Goal: Task Accomplishment & Management: Use online tool/utility

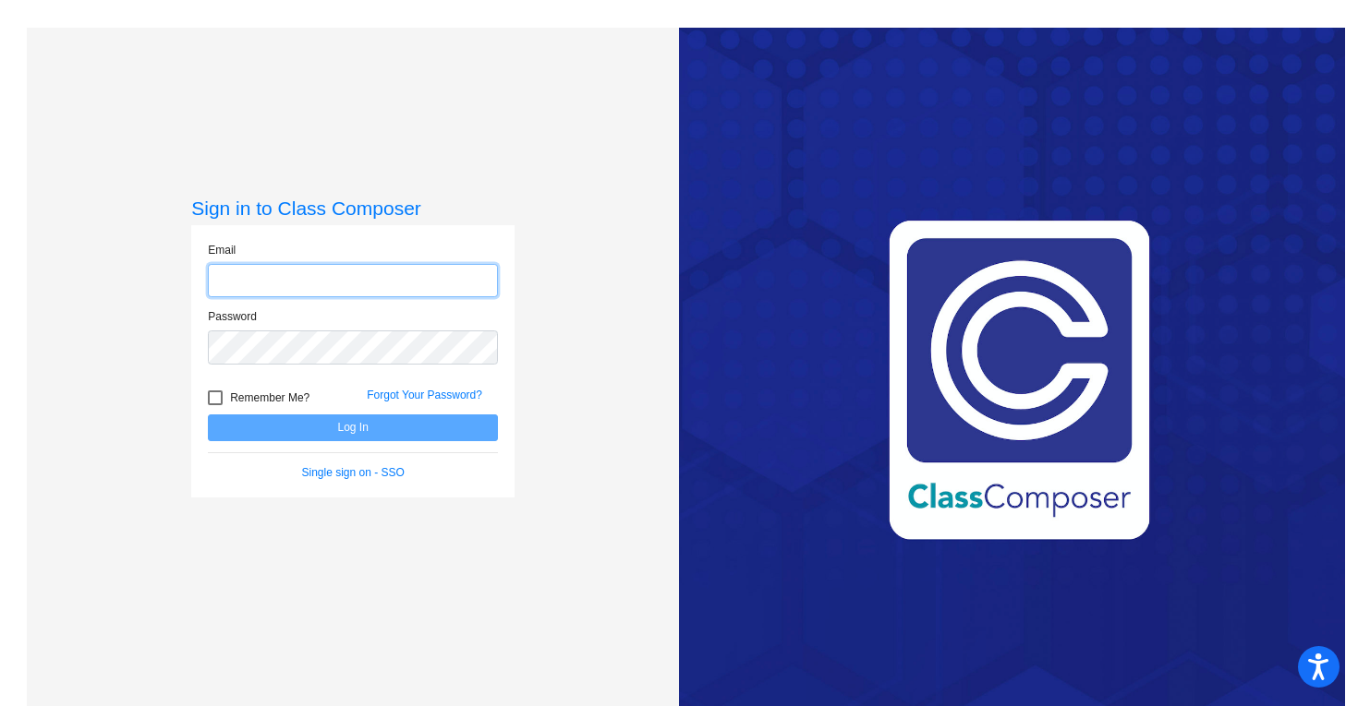
type input "[EMAIL_ADDRESS][PERSON_NAME][DOMAIN_NAME]"
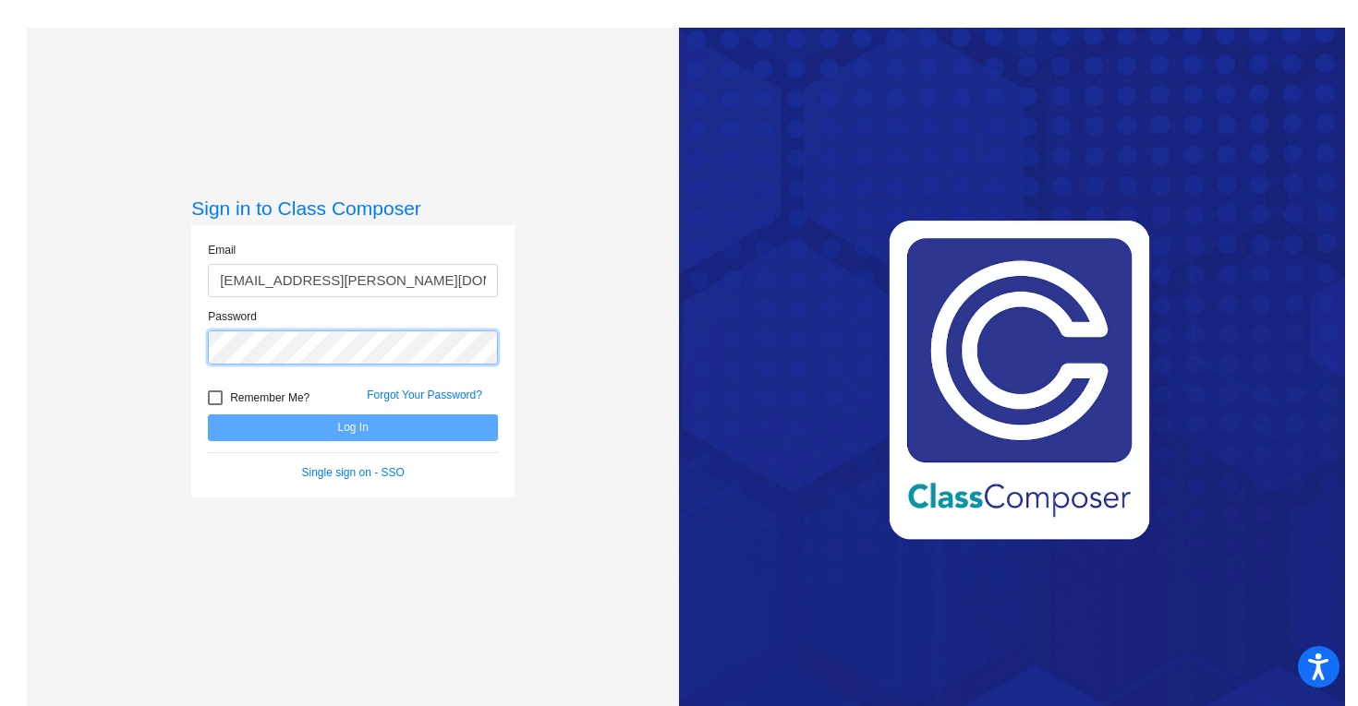
click at [350, 428] on button "Log In" at bounding box center [353, 428] width 290 height 27
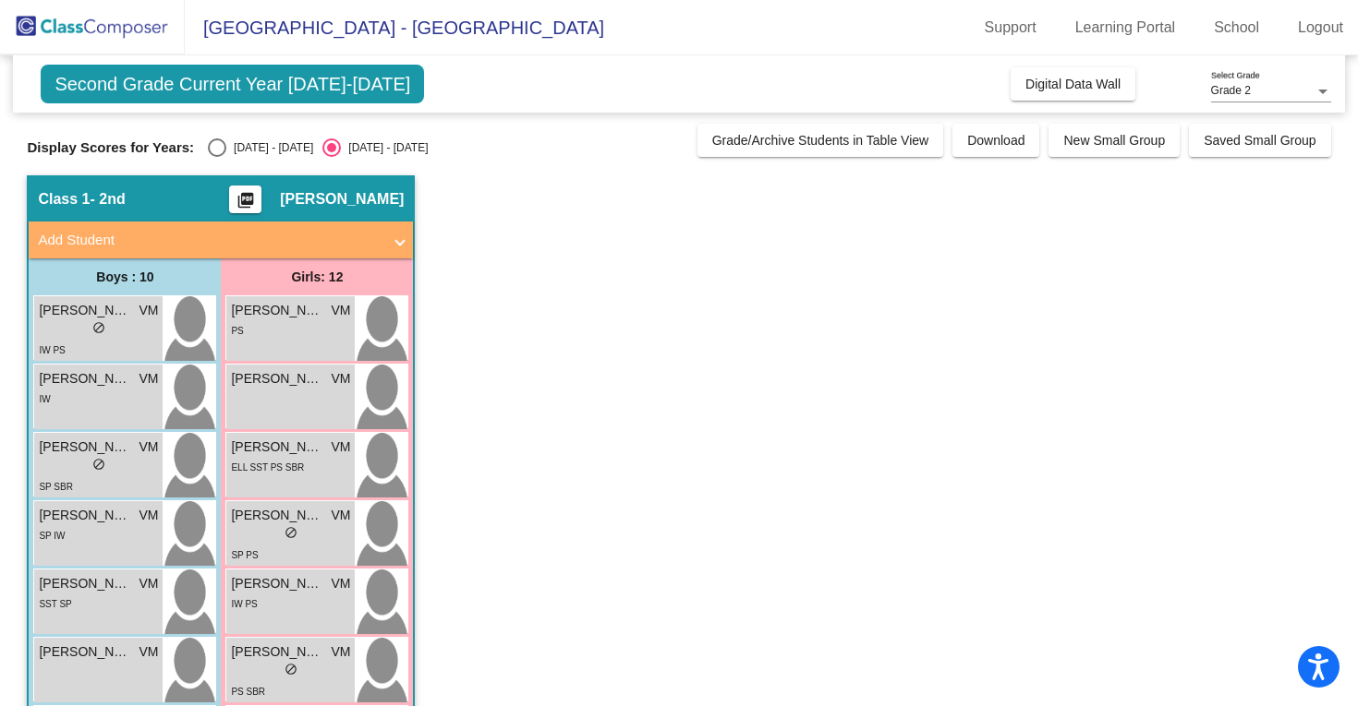
click at [213, 143] on div "Select an option" at bounding box center [217, 148] width 18 height 18
click at [216, 157] on input "[DATE] - [DATE]" at bounding box center [216, 157] width 1 height 1
radio input "true"
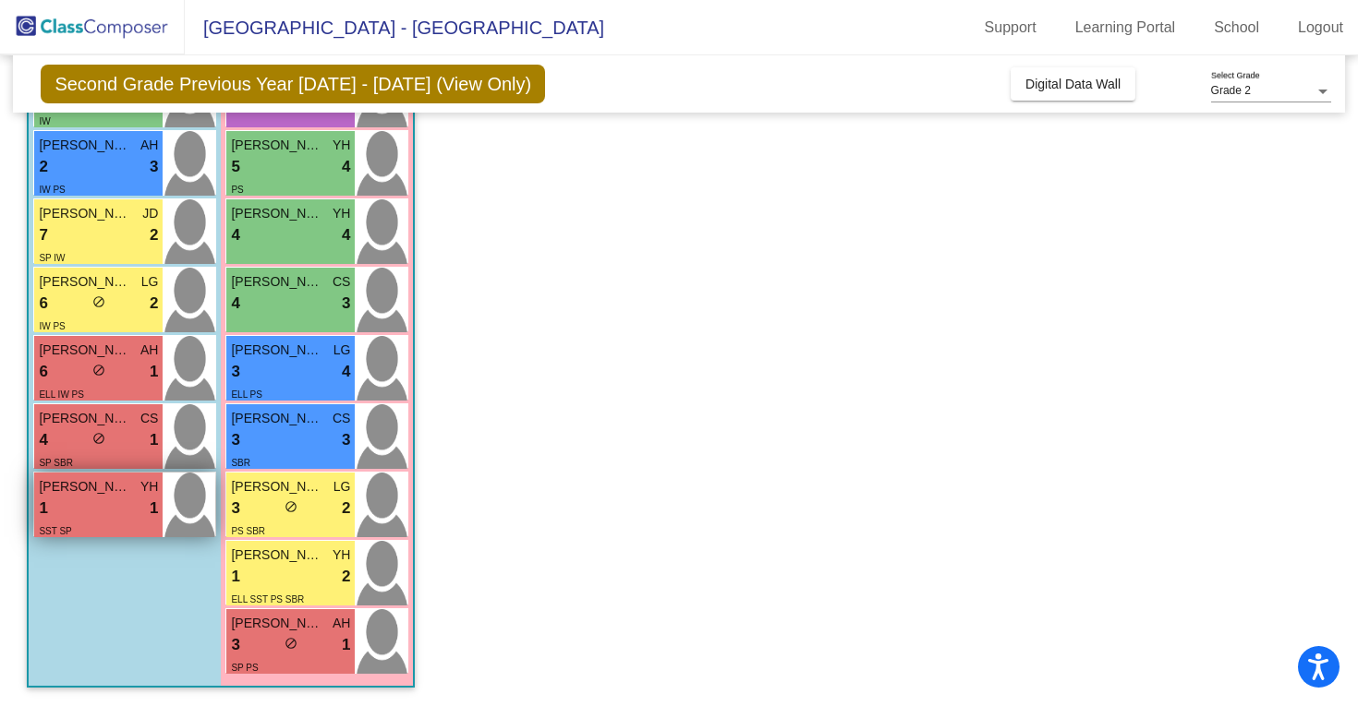
click at [96, 526] on div "SST SP" at bounding box center [98, 530] width 119 height 19
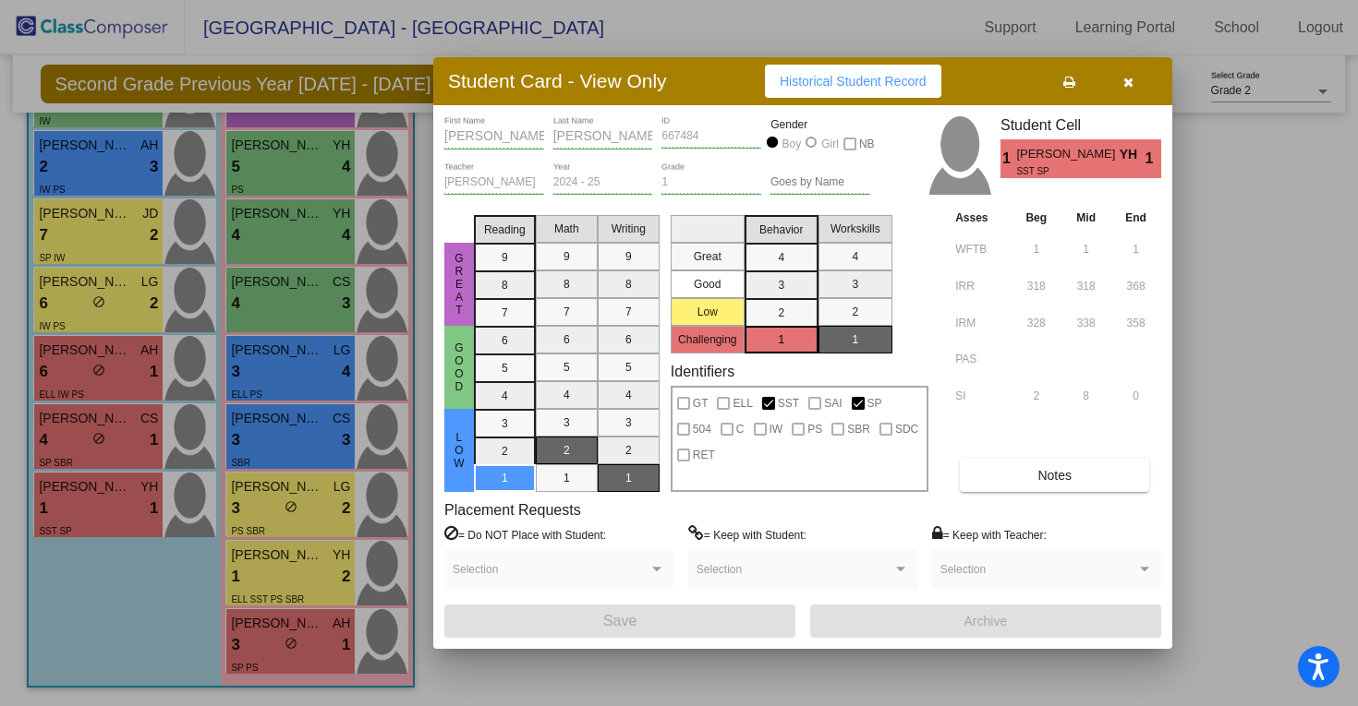
click at [1020, 485] on button "Notes" at bounding box center [1054, 475] width 189 height 33
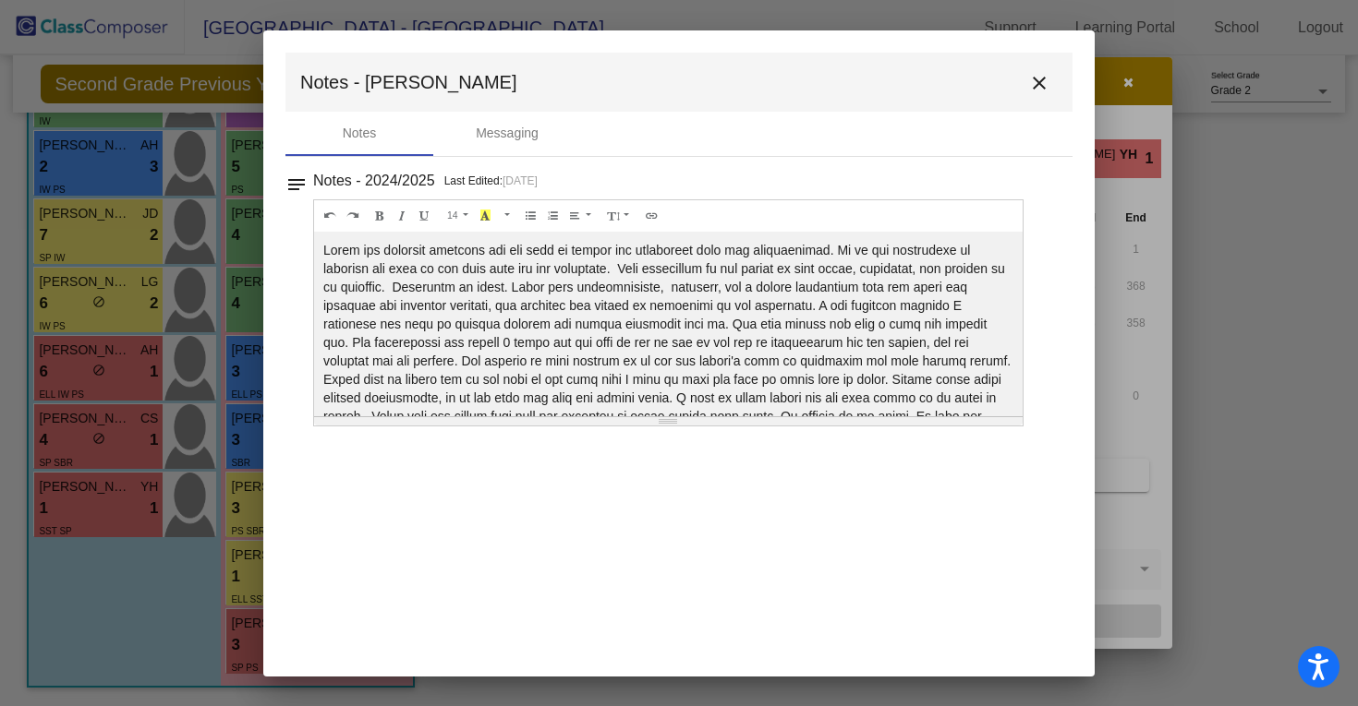
click at [1034, 79] on mat-icon "close" at bounding box center [1039, 83] width 22 height 22
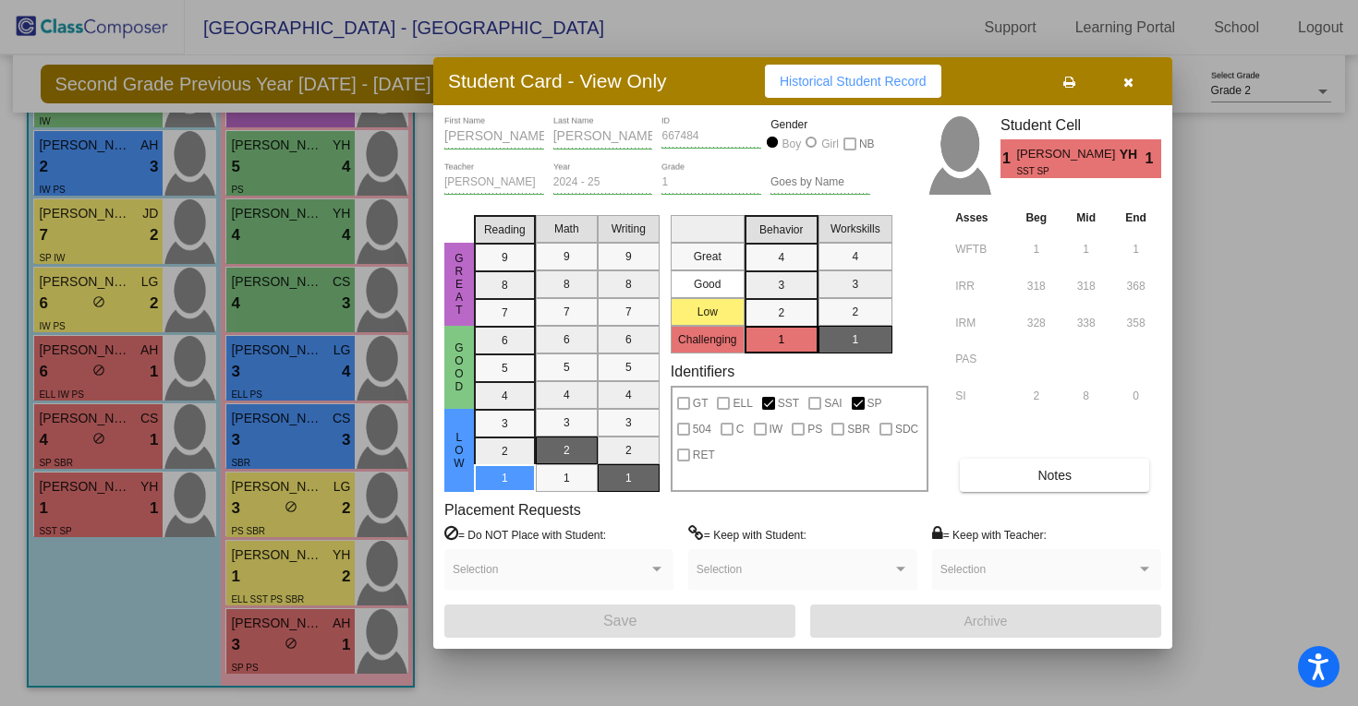
click at [1137, 77] on button "button" at bounding box center [1127, 81] width 59 height 33
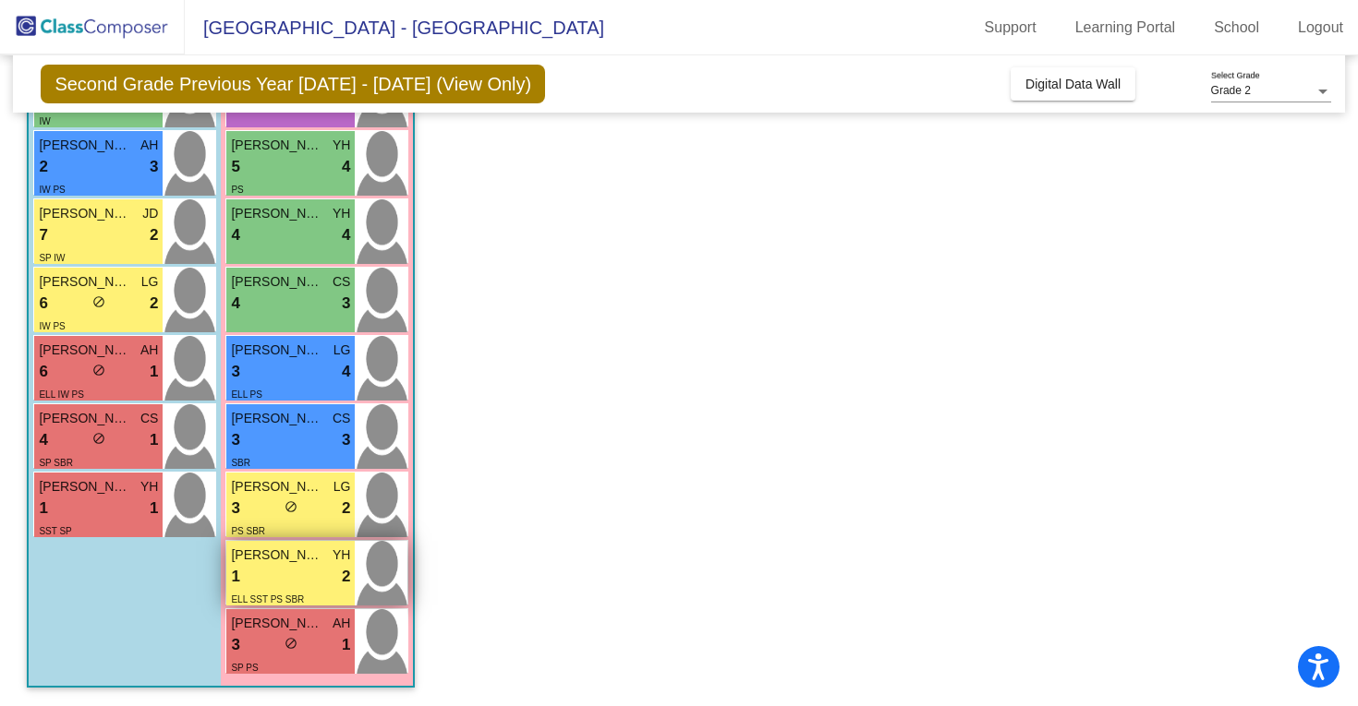
click at [301, 584] on div "1 lock do_not_disturb_alt 2" at bounding box center [290, 577] width 119 height 24
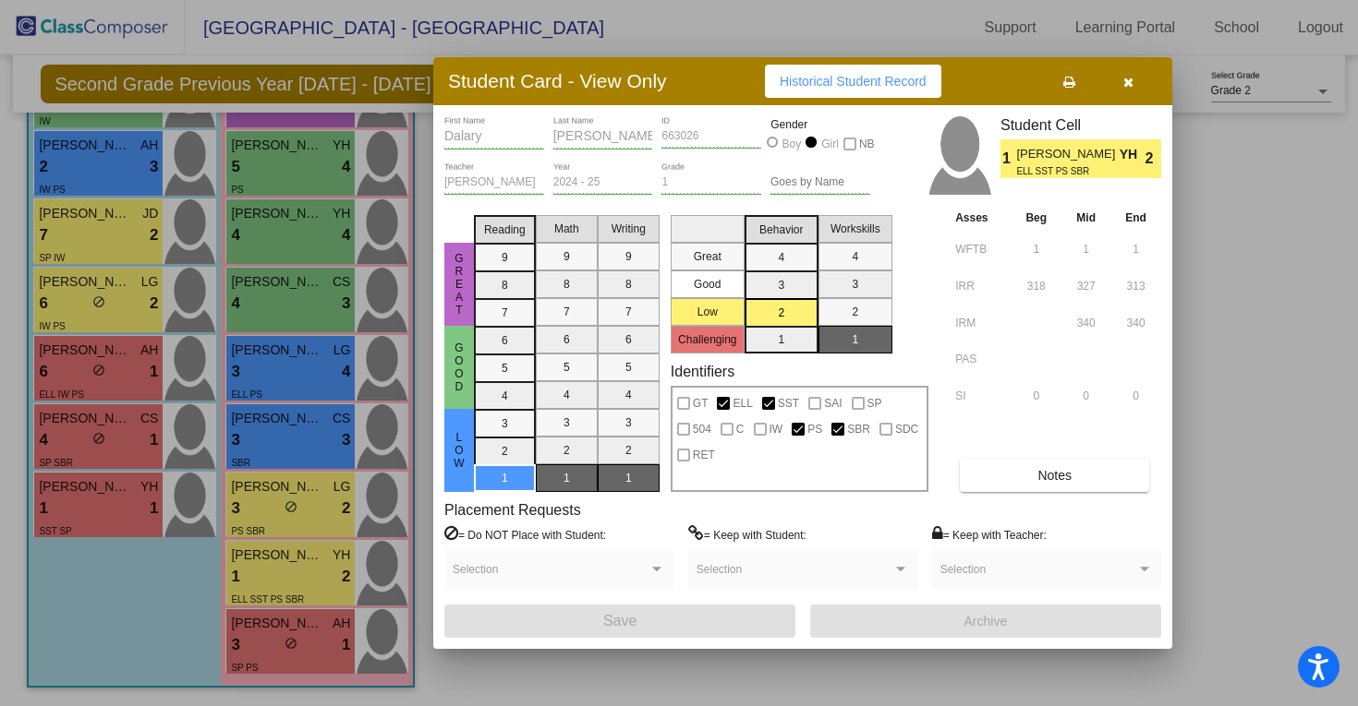
click at [1131, 91] on button "button" at bounding box center [1127, 81] width 59 height 33
